Goal: Navigation & Orientation: Find specific page/section

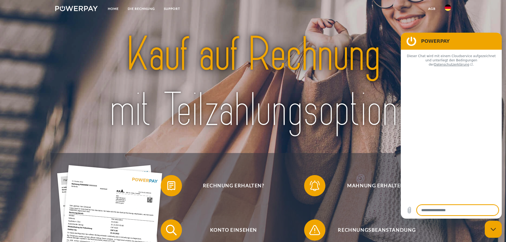
type textarea "*"
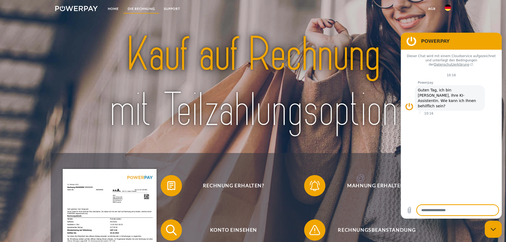
click at [137, 9] on link "DIE RECHNUNG" at bounding box center [141, 9] width 36 height 10
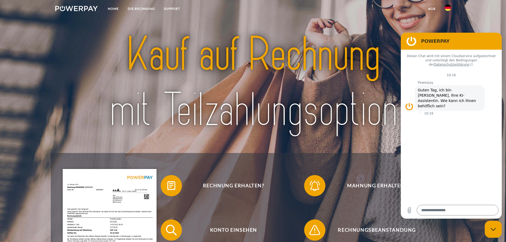
click at [139, 96] on img at bounding box center [253, 82] width 357 height 116
click at [91, 3] on ul "Home DIE RECHNUNG SUPPORT" at bounding box center [118, 9] width 134 height 19
click at [88, 6] on img at bounding box center [76, 8] width 43 height 5
